Goal: Information Seeking & Learning: Learn about a topic

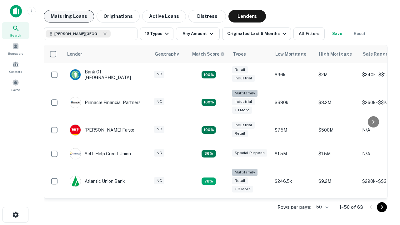
click at [69, 16] on button "Maturing Loans" at bounding box center [69, 16] width 50 height 13
